Goal: Task Accomplishment & Management: Manage account settings

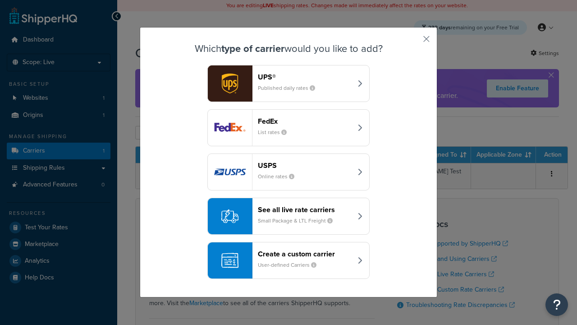
click at [289, 128] on div "FedEx List rates" at bounding box center [305, 128] width 94 height 22
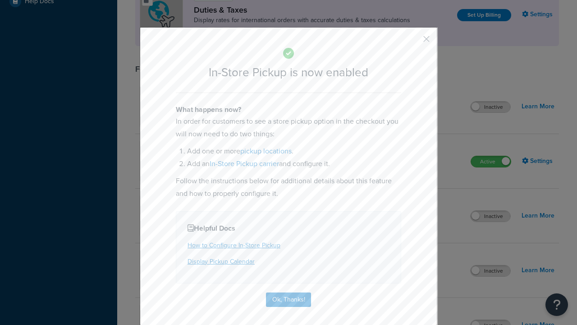
click at [413, 41] on button "button" at bounding box center [413, 42] width 2 height 2
